Goal: Find specific page/section: Find specific page/section

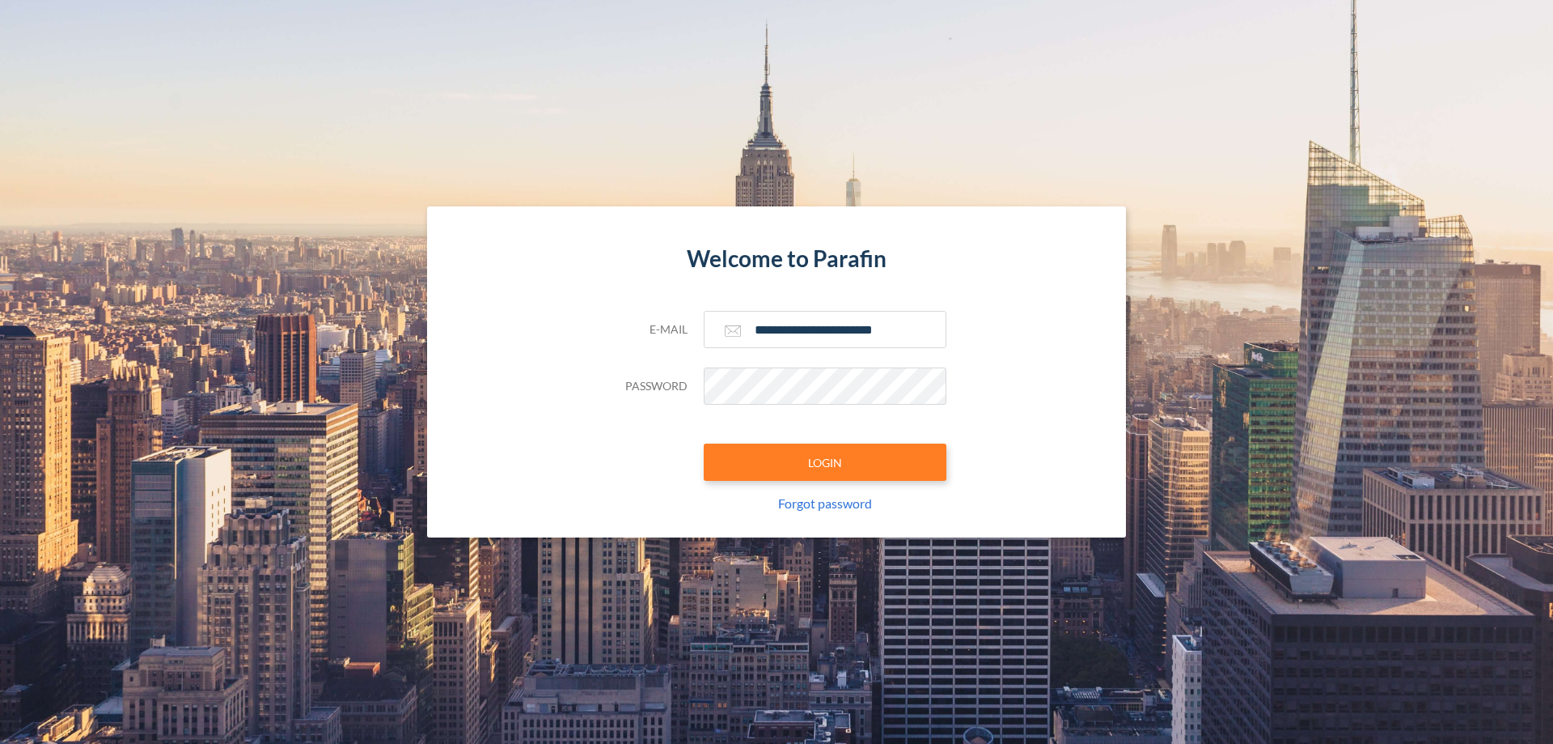
type input "**********"
click at [825, 462] on button "LOGIN" at bounding box center [825, 461] width 243 height 37
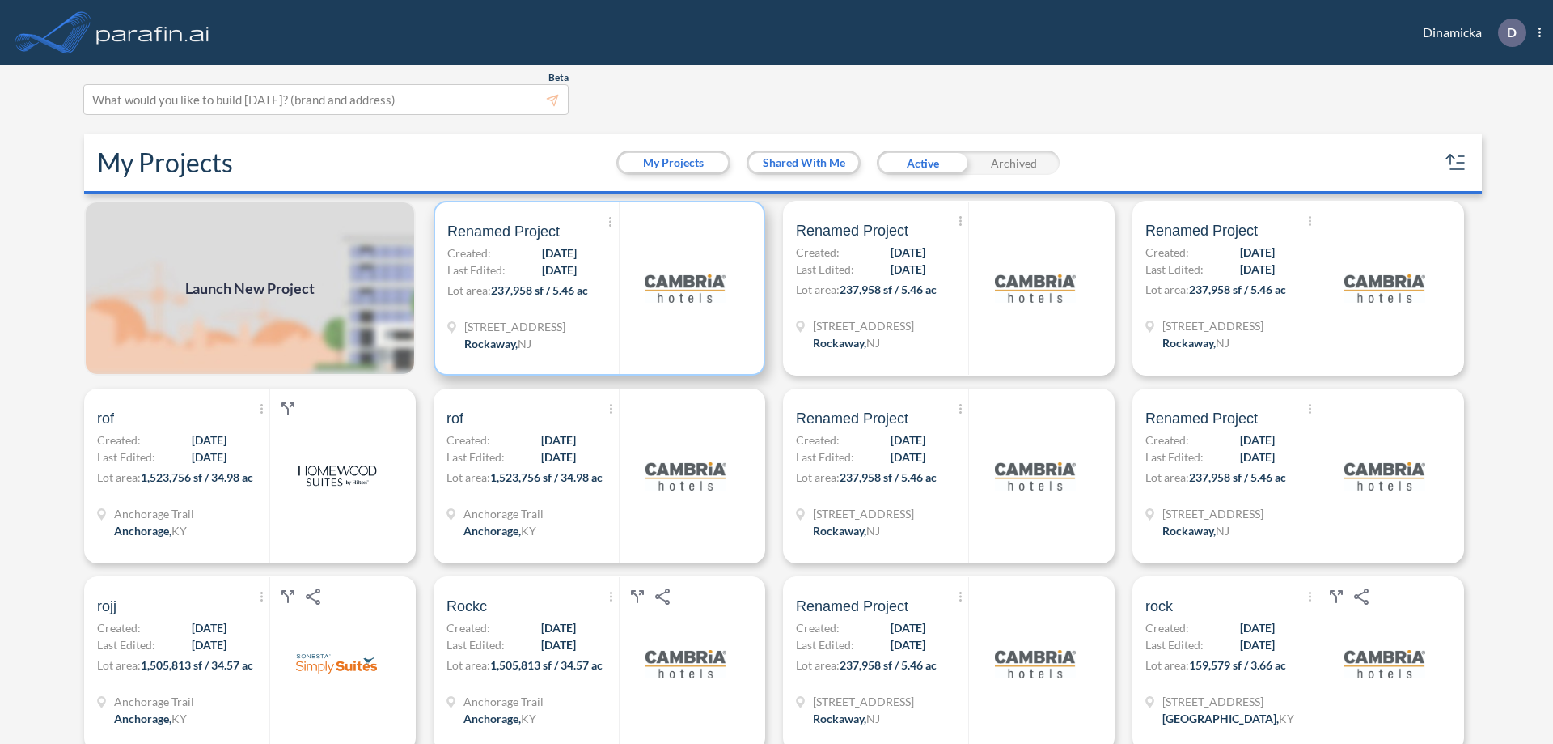
scroll to position [4, 0]
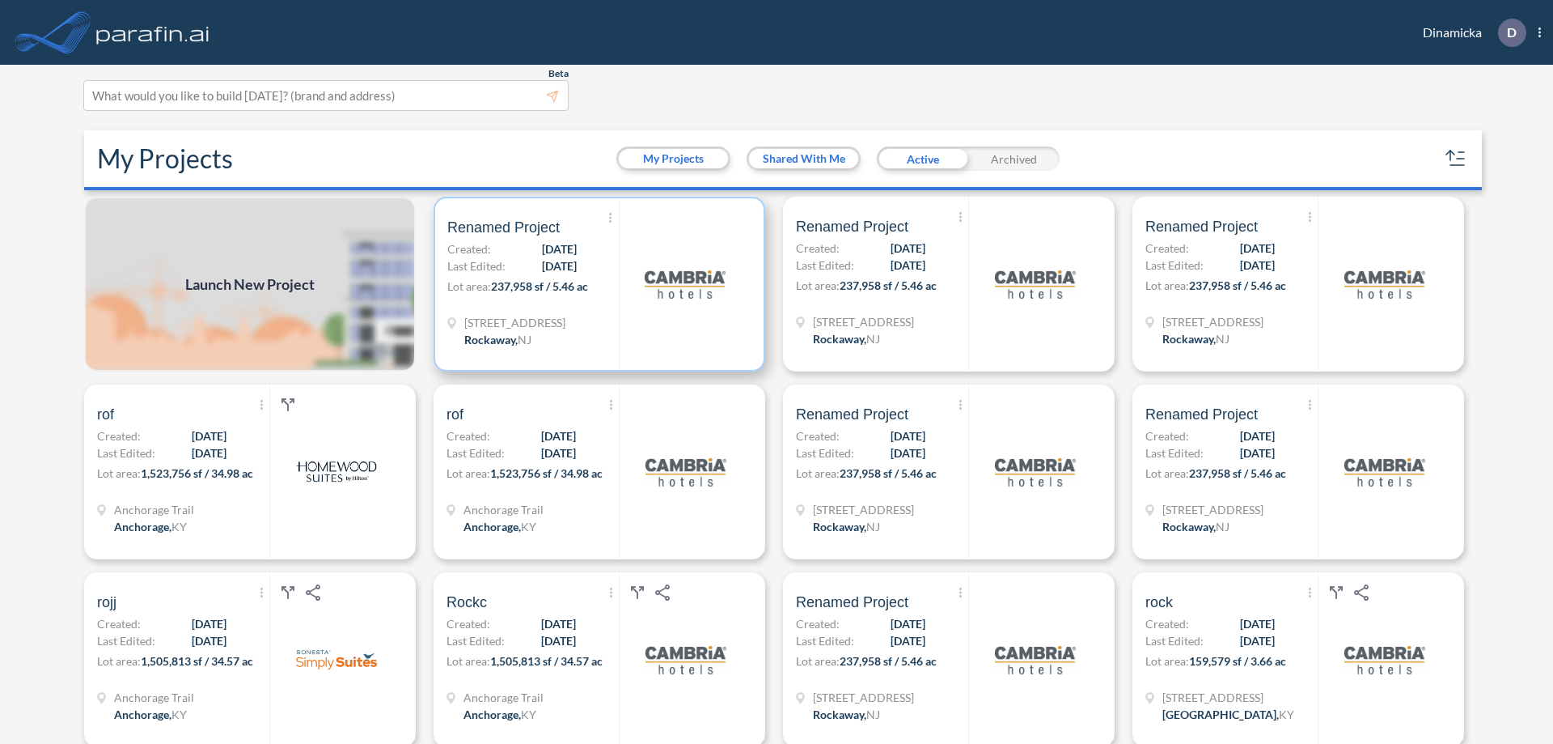
click at [596, 284] on p "Lot area: 237,958 sf / 5.46 ac" at bounding box center [533, 289] width 172 height 23
